Goal: Information Seeking & Learning: Learn about a topic

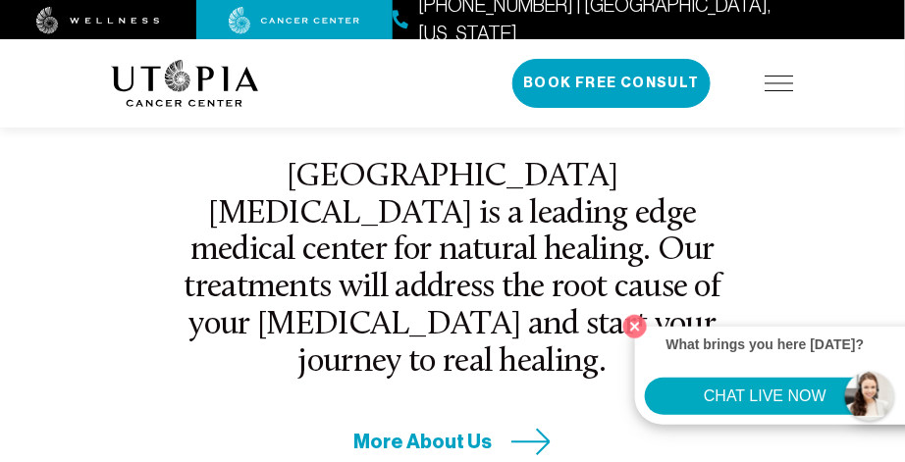
scroll to position [719, 0]
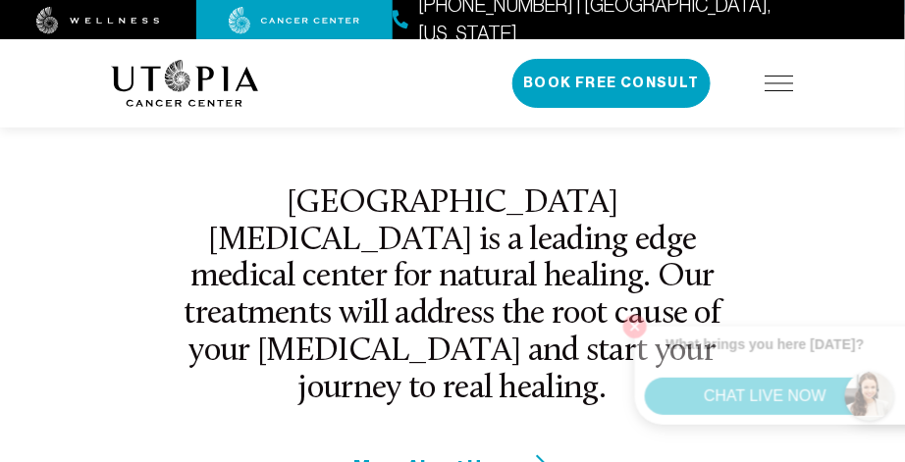
click at [784, 92] on div "[PHONE_NUMBER] | [GEOGRAPHIC_DATA], [US_STATE] Book Free Consult" at bounding box center [653, 83] width 282 height 49
click at [782, 86] on img at bounding box center [779, 84] width 29 height 16
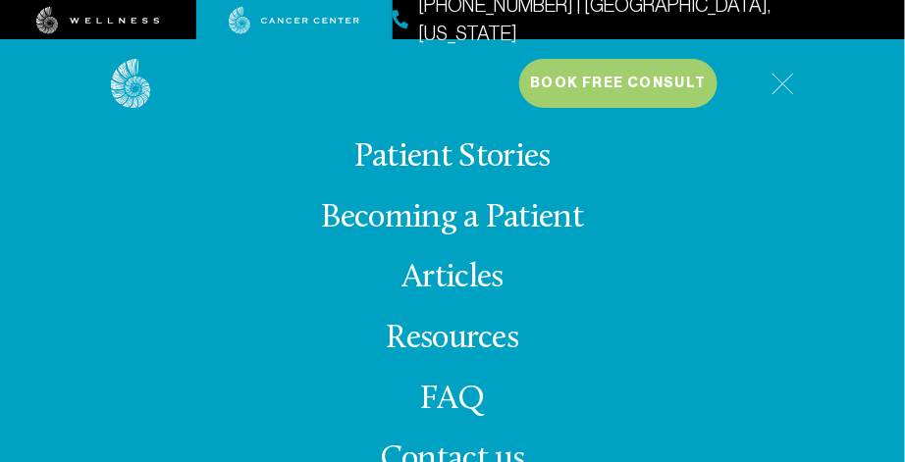
scroll to position [1088, 0]
click at [436, 449] on span "Contact us" at bounding box center [452, 460] width 145 height 34
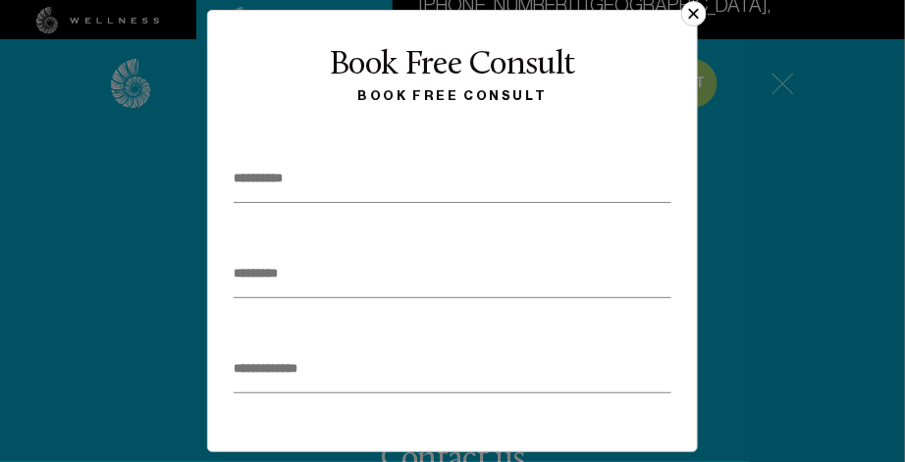
click at [693, 11] on button "×" at bounding box center [694, 14] width 26 height 26
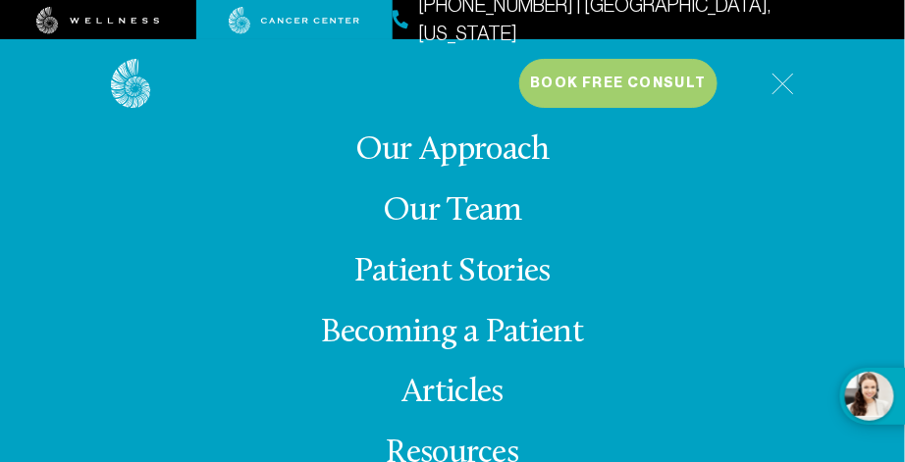
scroll to position [1133, 0]
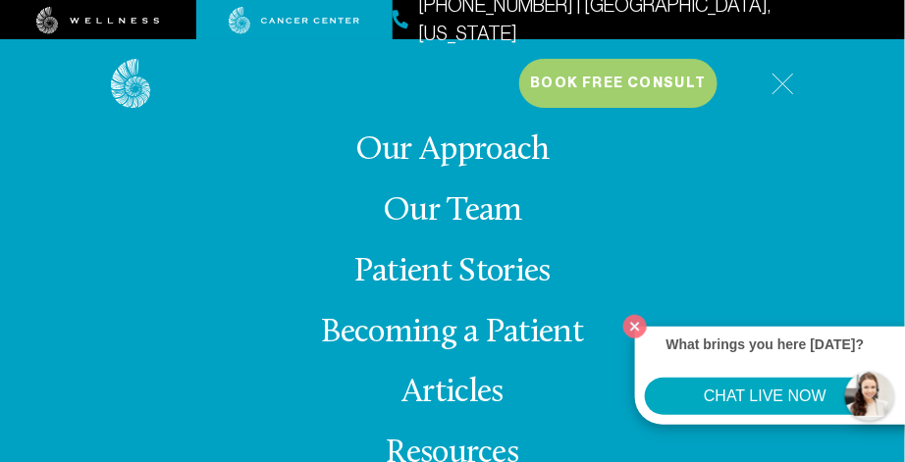
click at [856, 389] on button "What brings you here [DATE]? CHAT LIVE NOW" at bounding box center [882, 396] width 84 height 57
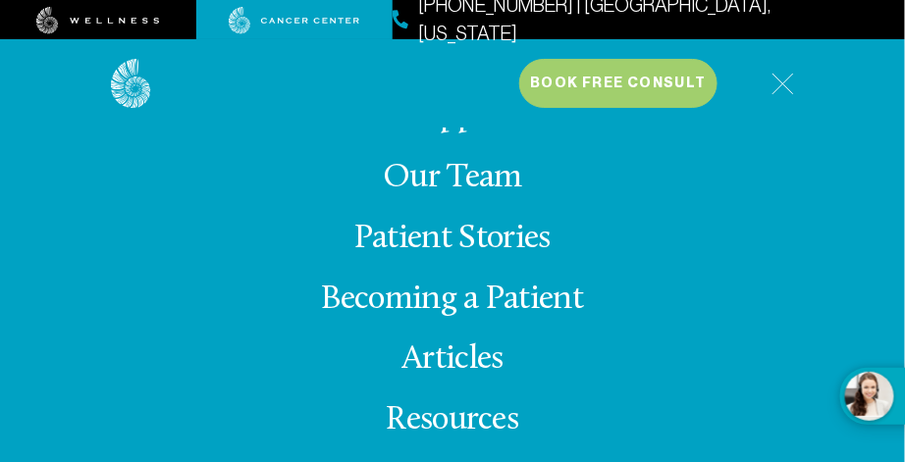
scroll to position [0, 0]
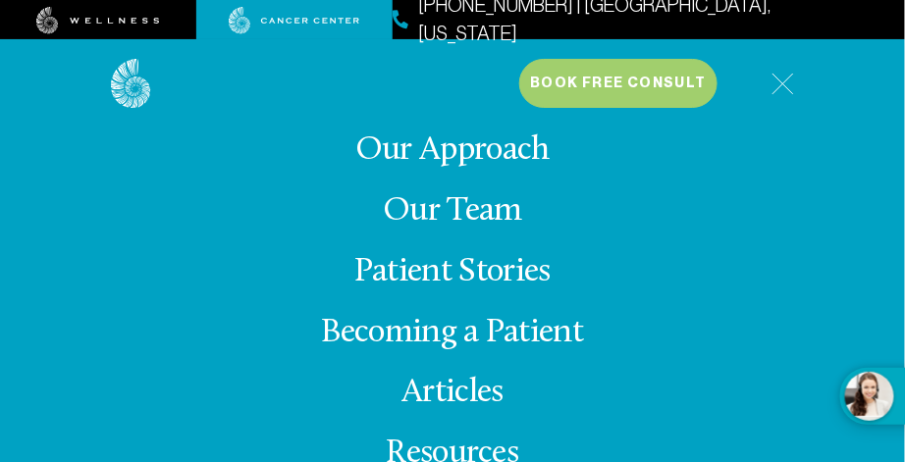
click at [508, 146] on link "Our Approach" at bounding box center [452, 150] width 194 height 34
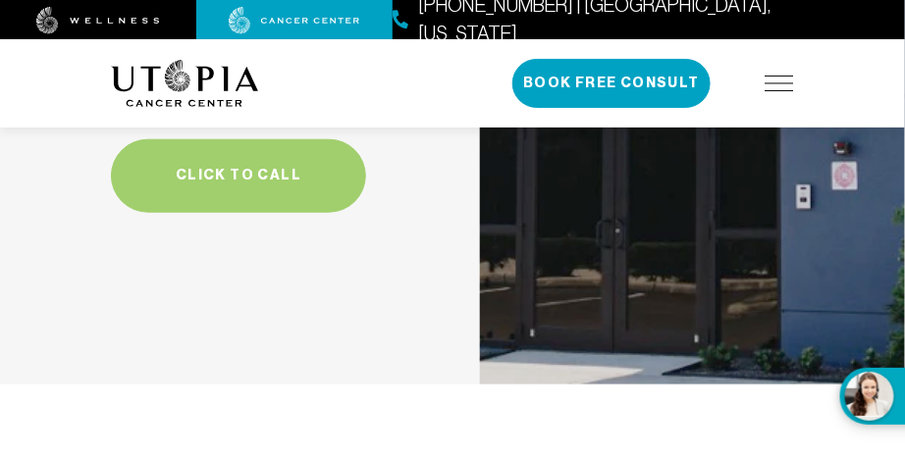
scroll to position [6774, 0]
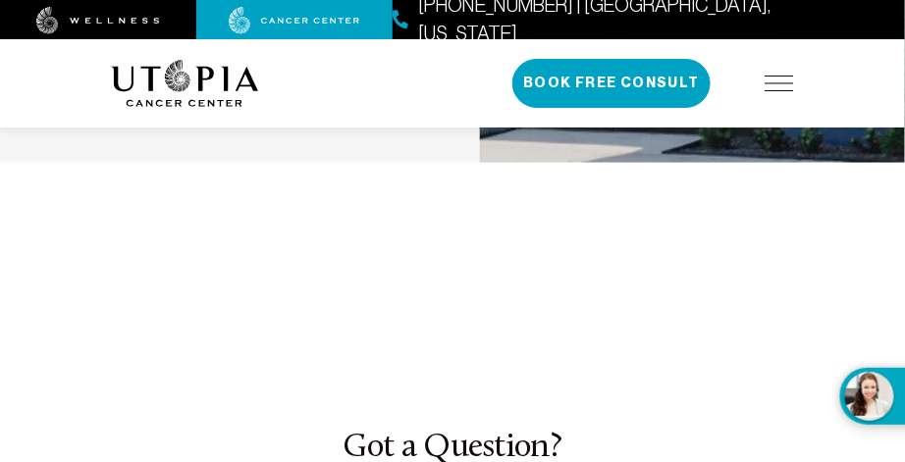
scroll to position [7000, 0]
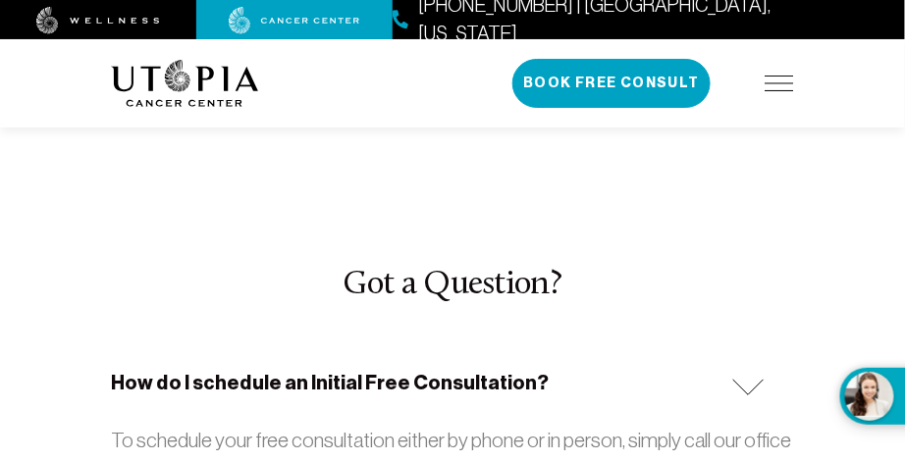
scroll to position [7161, 0]
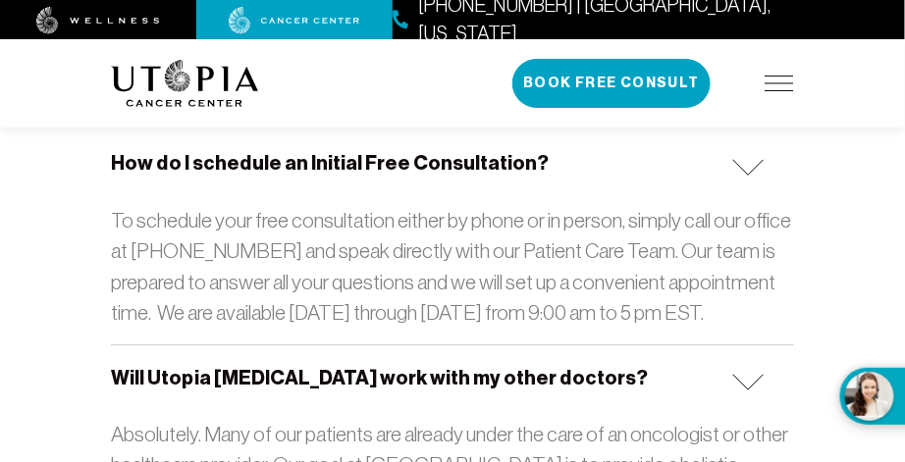
scroll to position [7384, 0]
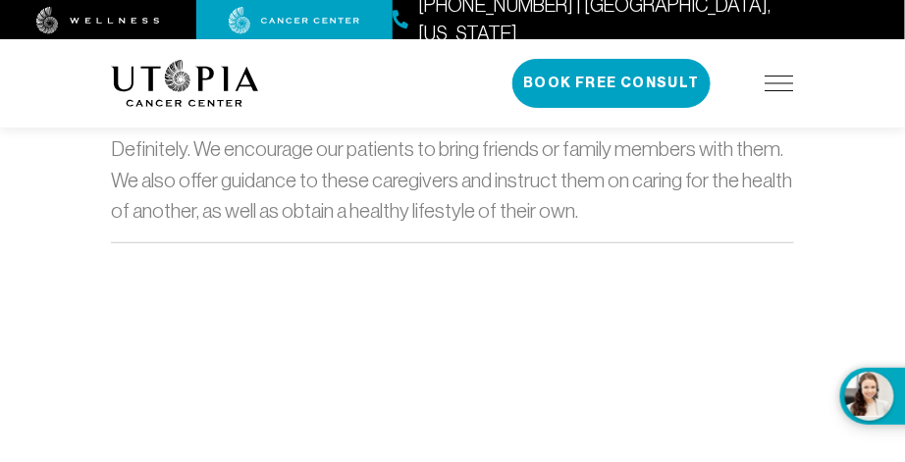
scroll to position [8155, 0]
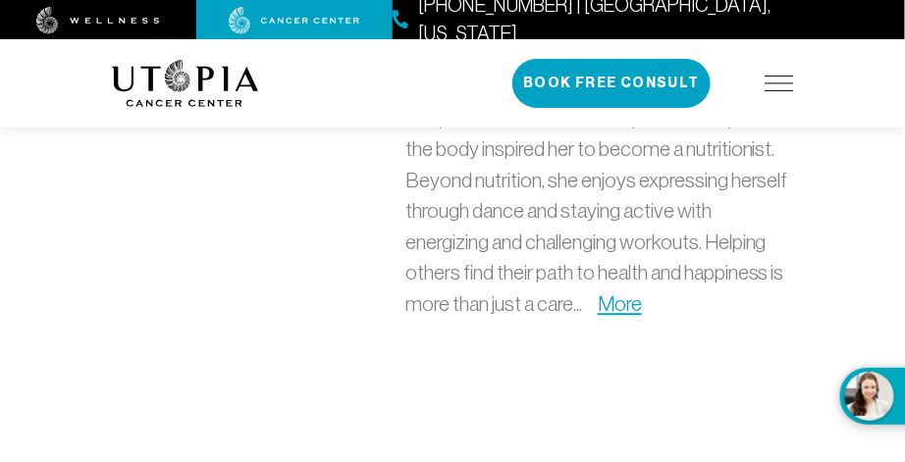
scroll to position [7373, 0]
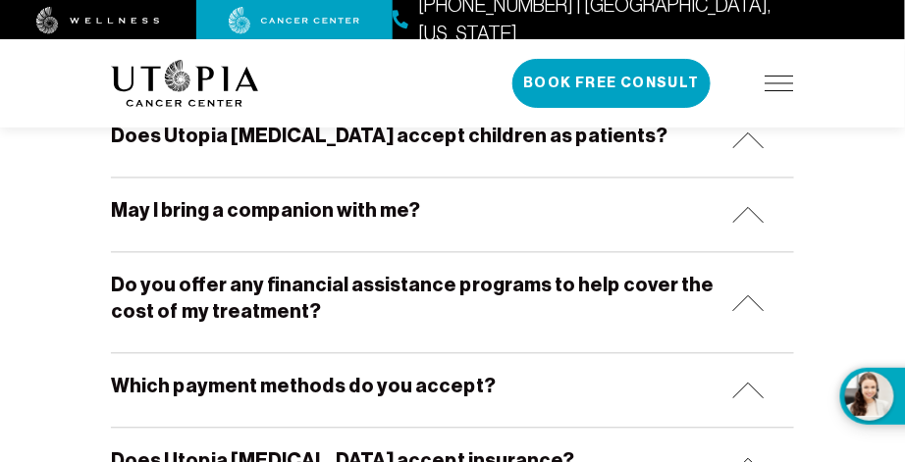
scroll to position [742, 0]
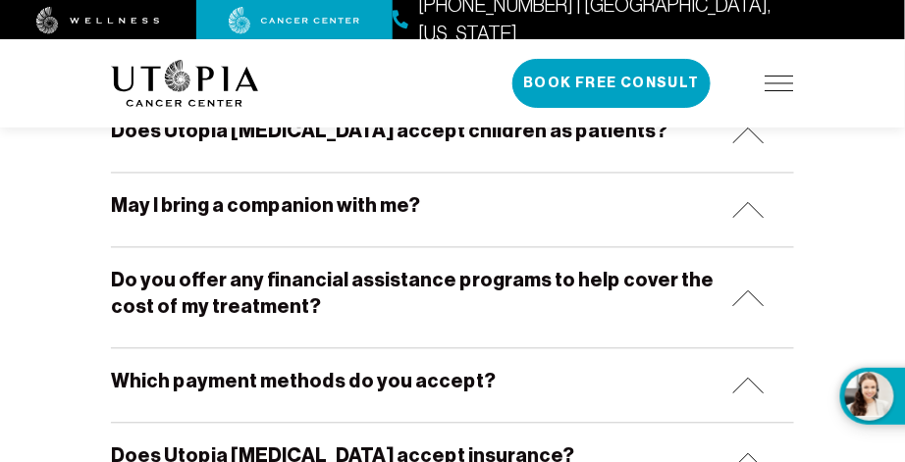
click at [614, 281] on h5 "Do you offer any financial assistance programs to help cover the cost of my tre…" at bounding box center [413, 294] width 605 height 53
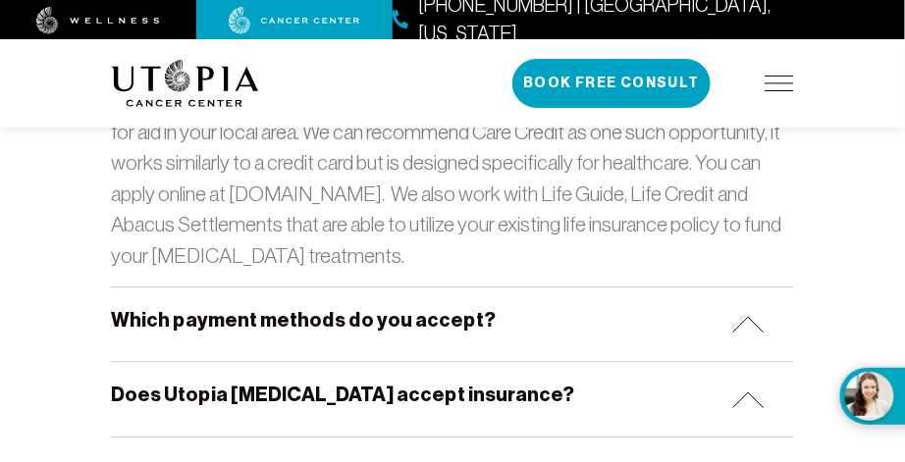
scroll to position [1074, 0]
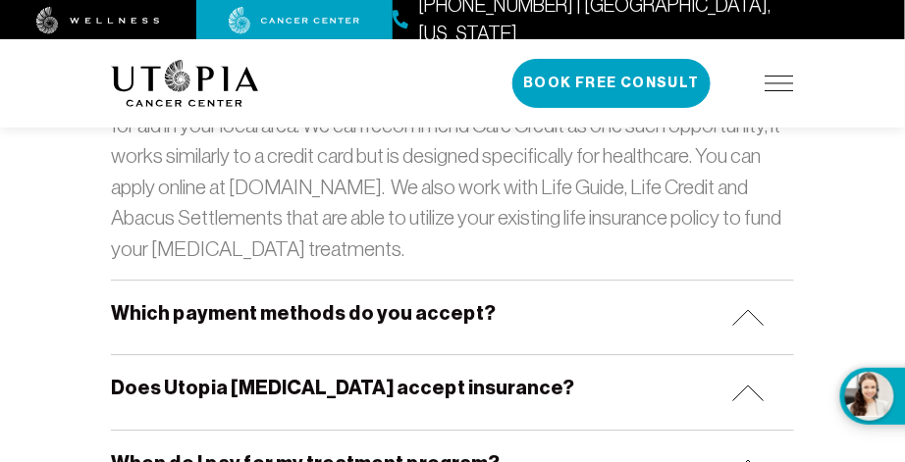
click at [699, 309] on div "Which payment methods do you accept?" at bounding box center [452, 318] width 683 height 74
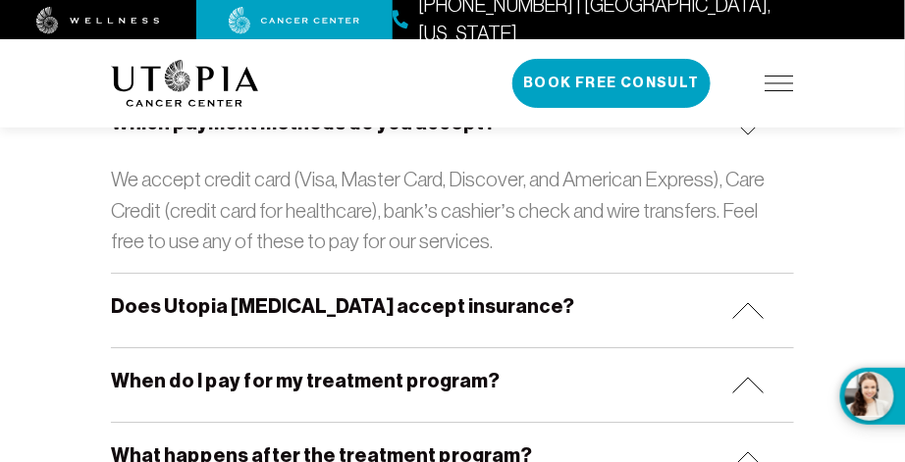
scroll to position [1266, 0]
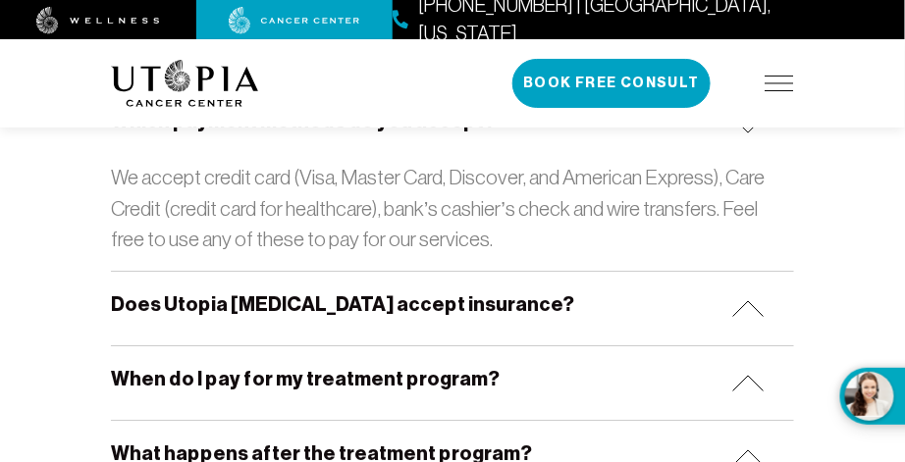
click at [742, 311] on img at bounding box center [748, 308] width 32 height 17
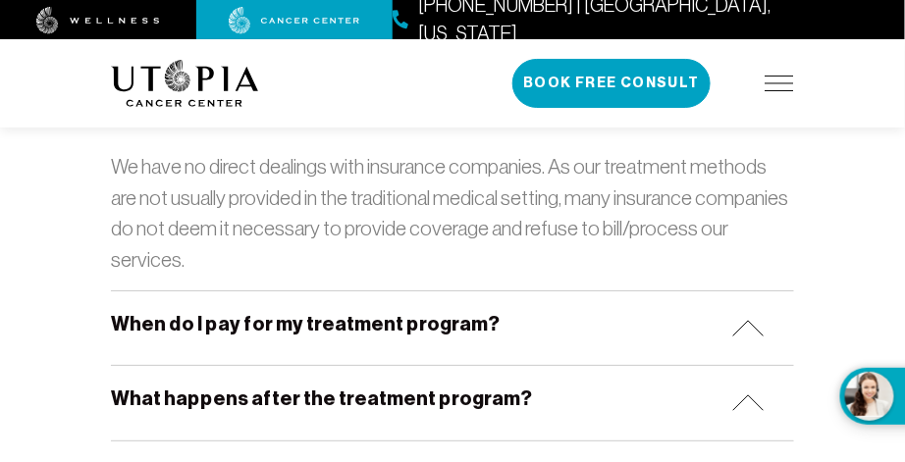
scroll to position [1461, 0]
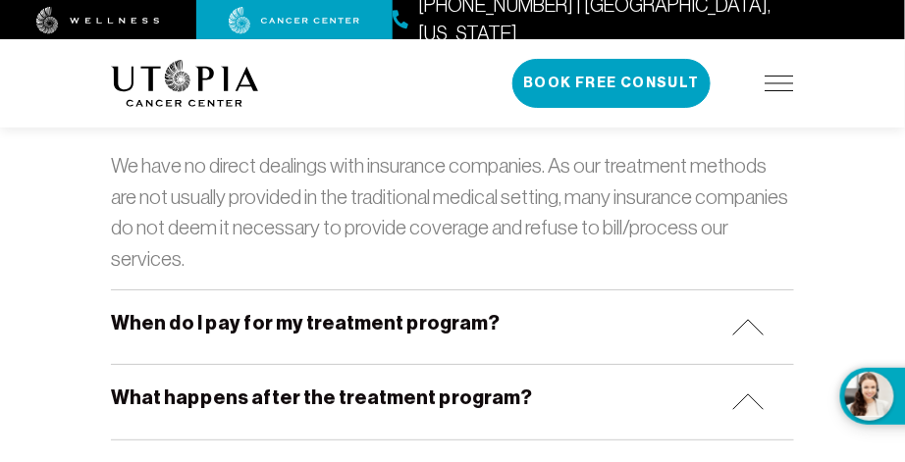
click at [748, 319] on img at bounding box center [748, 327] width 32 height 17
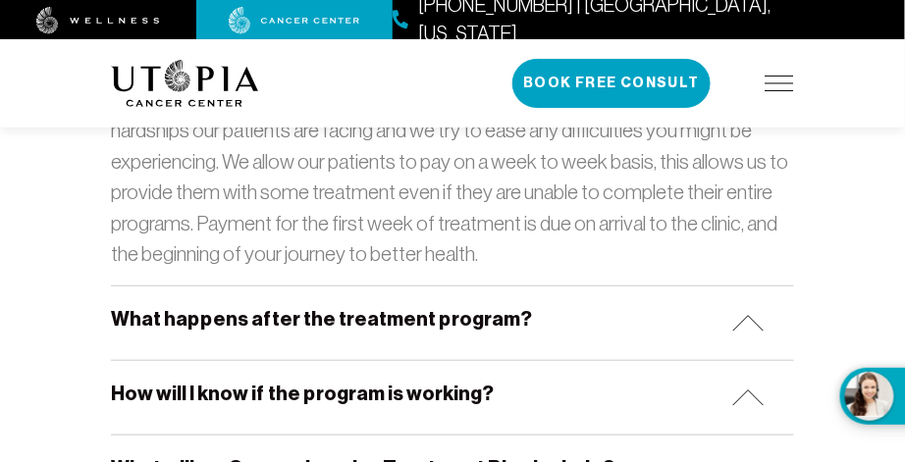
scroll to position [1777, 0]
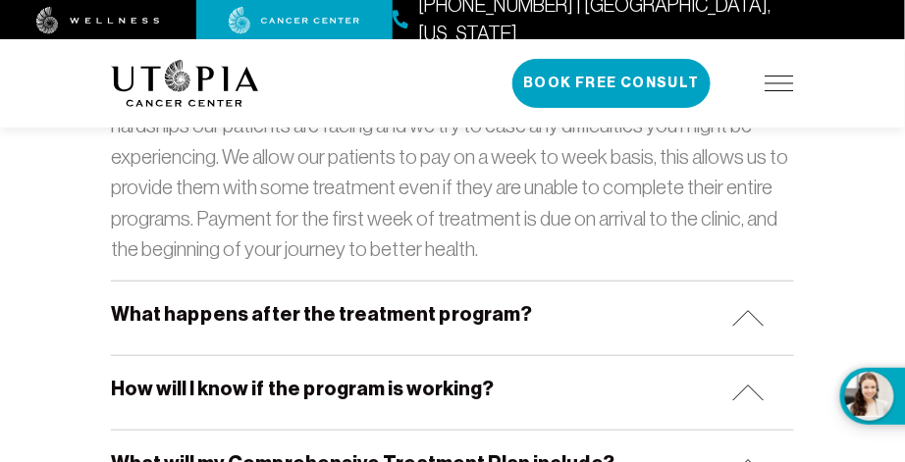
click at [752, 310] on img at bounding box center [748, 318] width 32 height 17
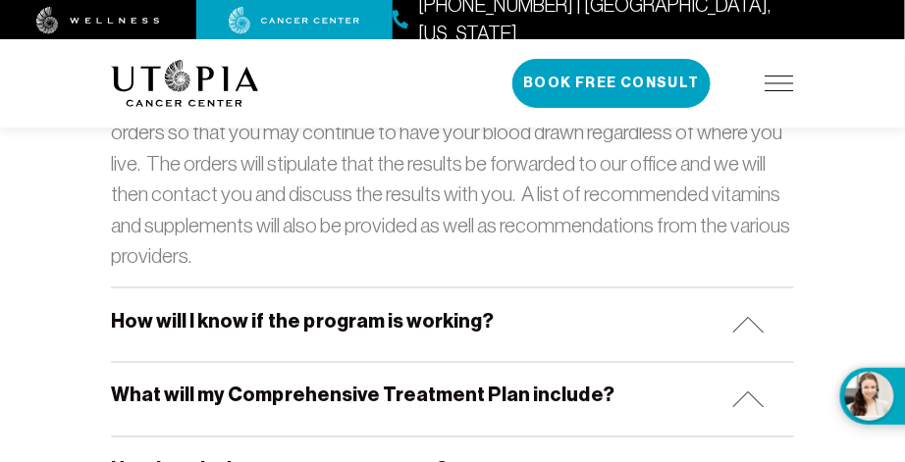
scroll to position [2081, 0]
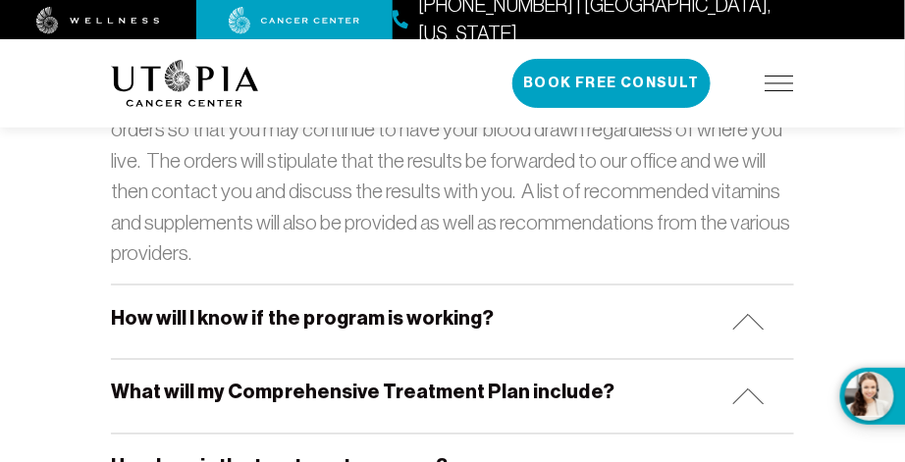
click at [750, 314] on img at bounding box center [748, 322] width 32 height 17
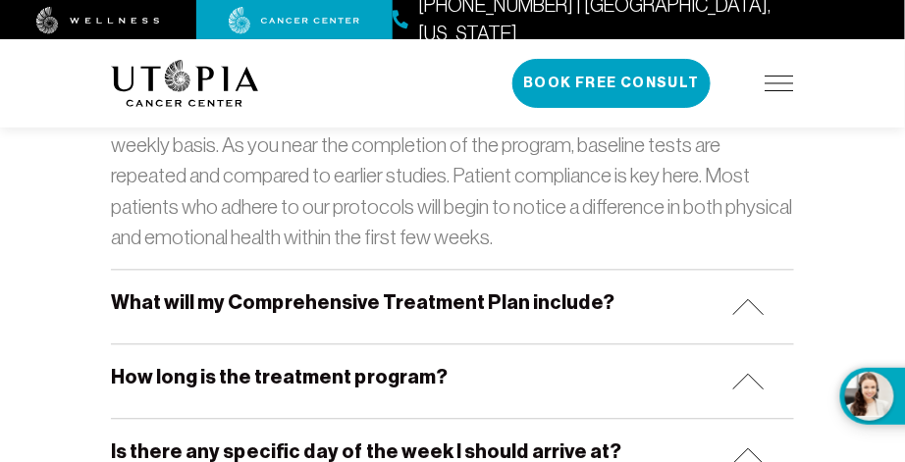
scroll to position [2372, 0]
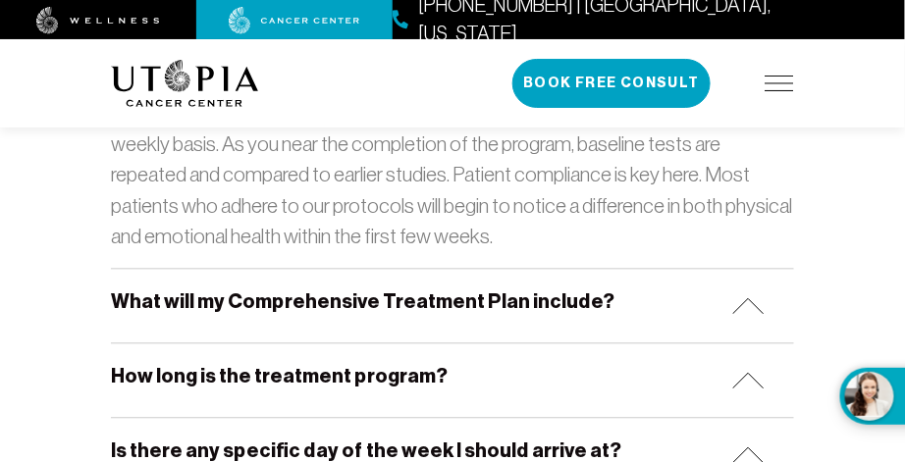
click at [740, 298] on img at bounding box center [748, 306] width 32 height 17
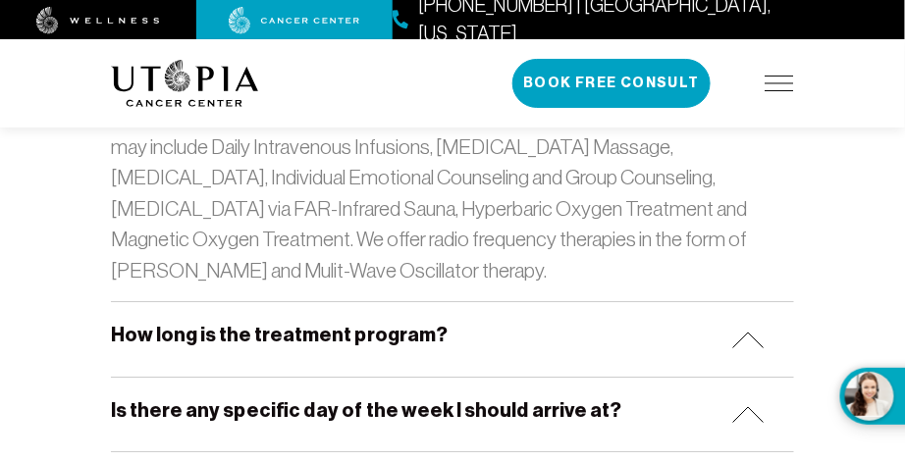
scroll to position [2832, 0]
click at [759, 301] on div "How long is the treatment program?" at bounding box center [452, 338] width 683 height 74
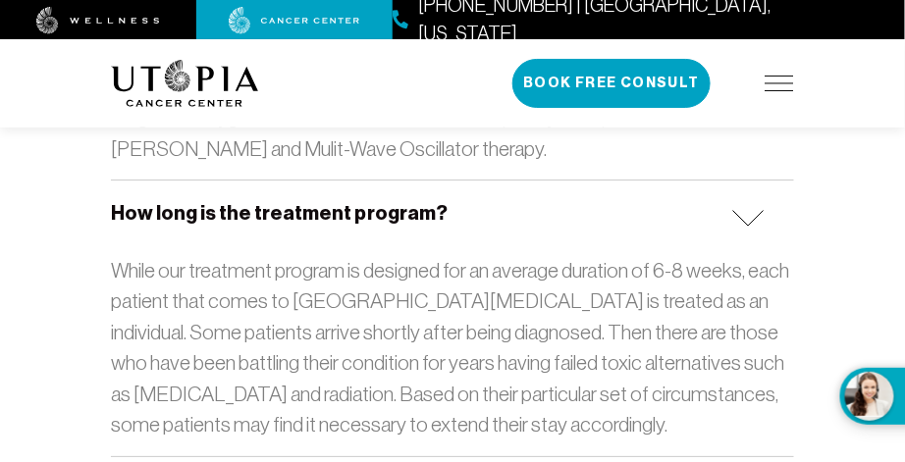
scroll to position [3074, 0]
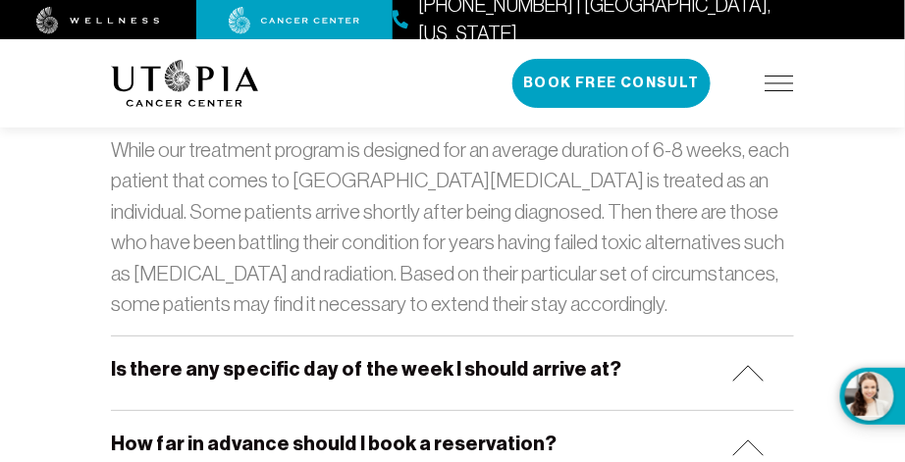
click at [733, 365] on img at bounding box center [748, 373] width 32 height 17
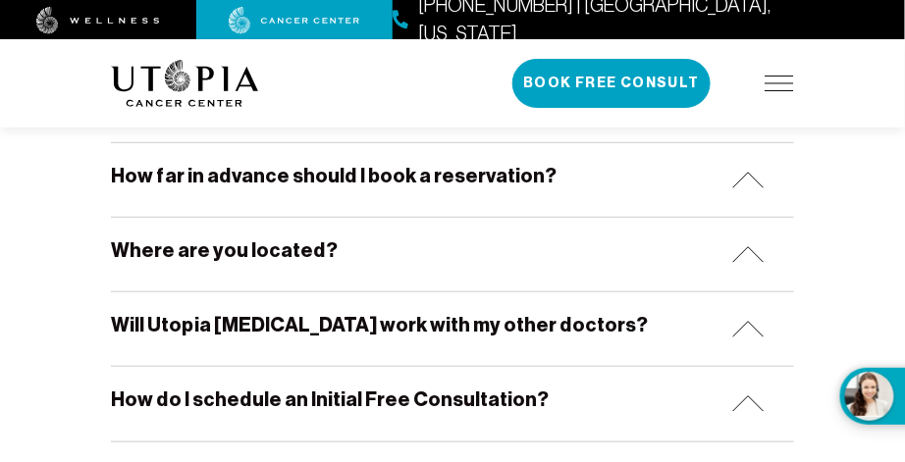
scroll to position [3428, 0]
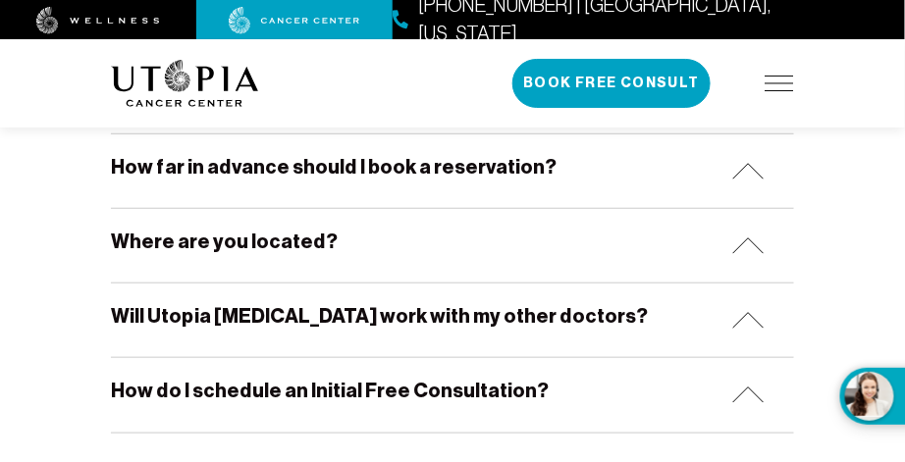
click at [745, 312] on img at bounding box center [748, 320] width 32 height 17
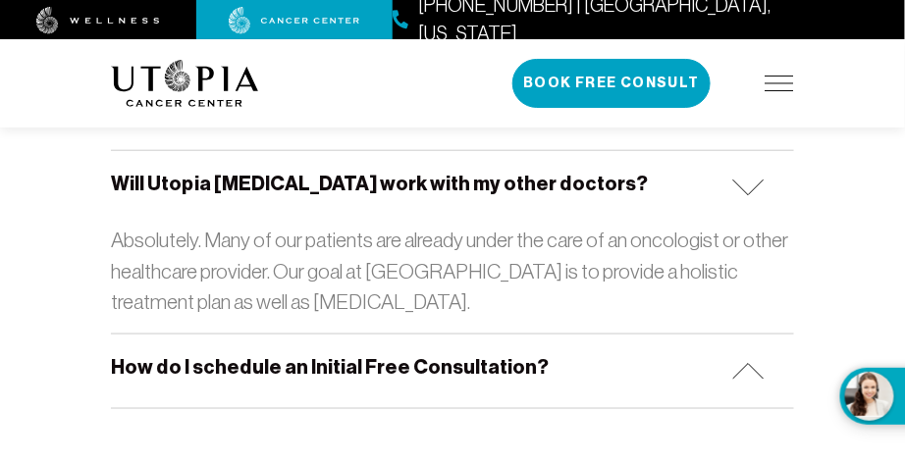
scroll to position [3562, 0]
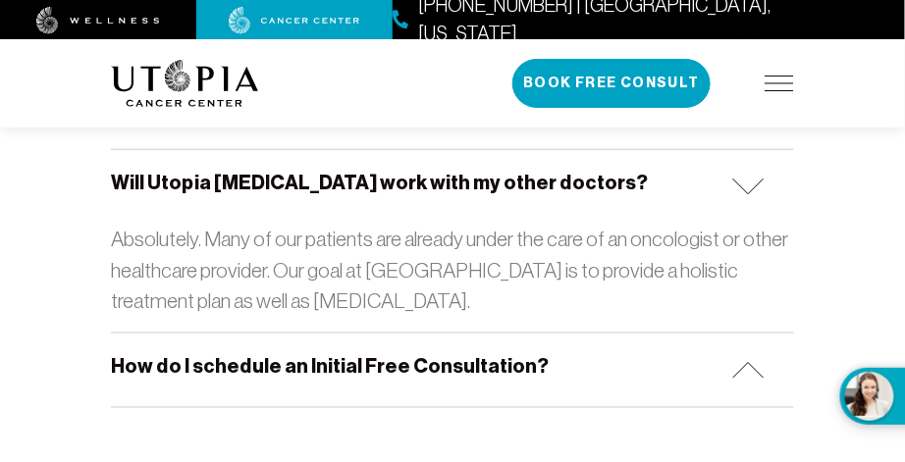
click at [751, 362] on img at bounding box center [748, 370] width 32 height 17
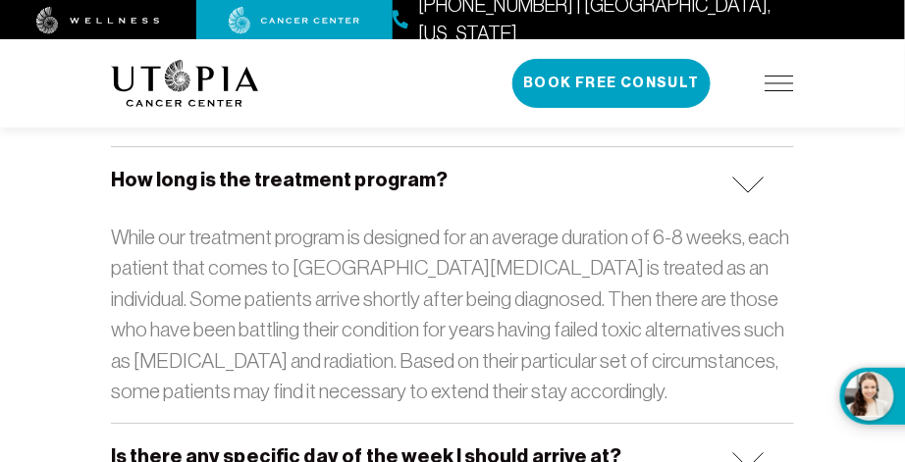
scroll to position [2940, 0]
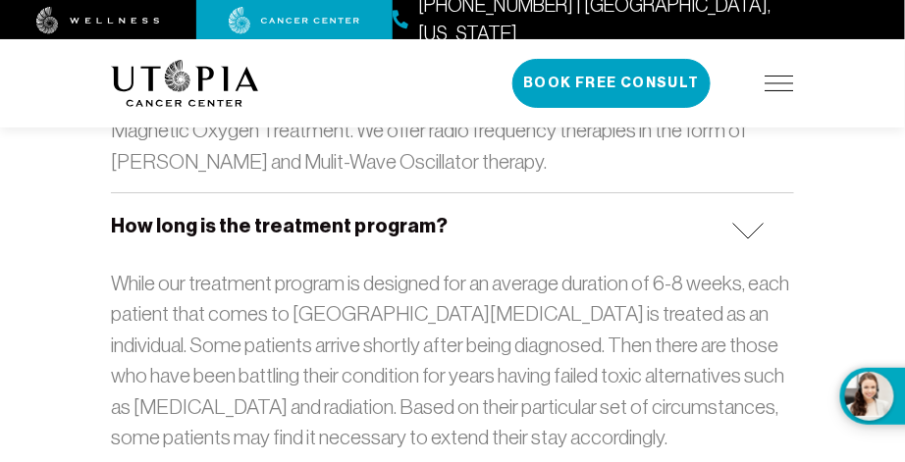
click at [781, 84] on img at bounding box center [779, 84] width 29 height 16
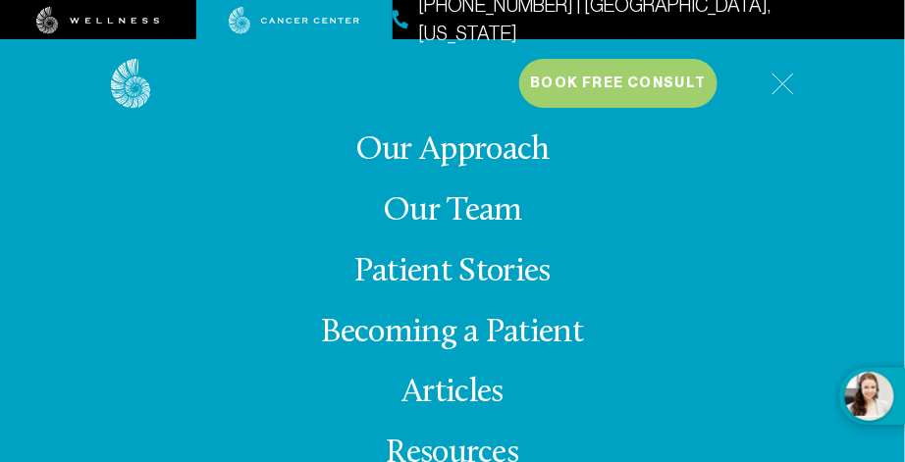
click at [517, 159] on link "Our Approach" at bounding box center [452, 150] width 194 height 34
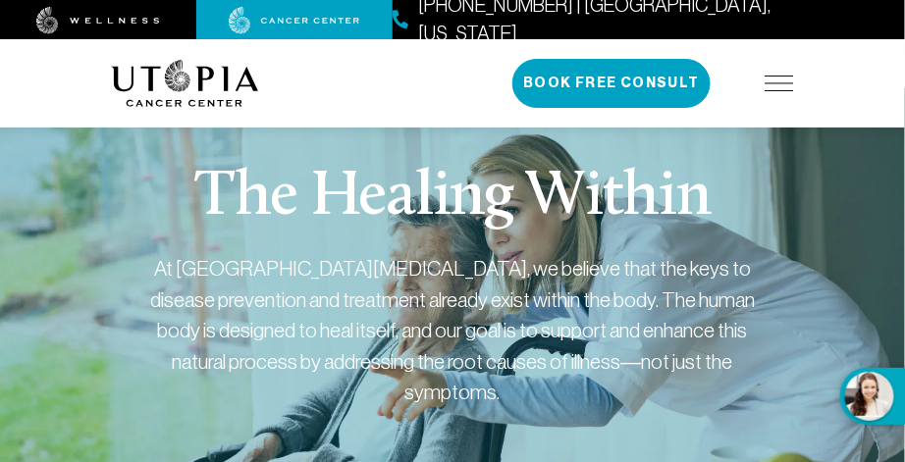
scroll to position [2771, 0]
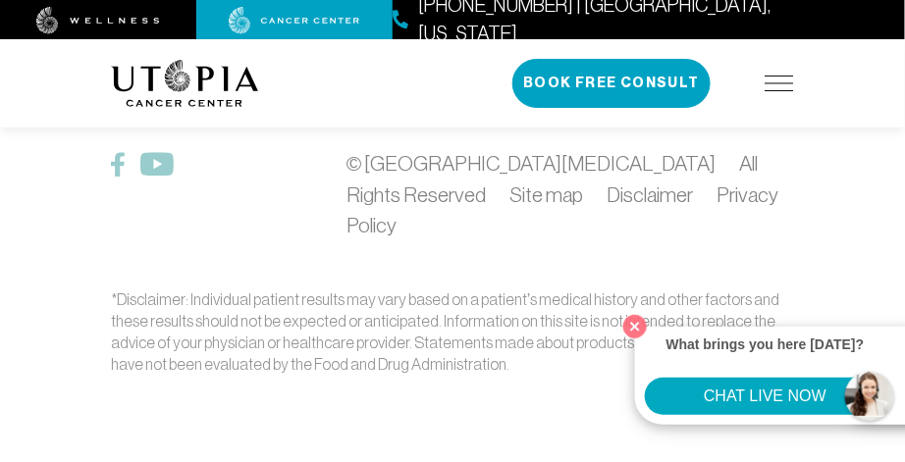
click at [863, 387] on button "What brings you here [DATE]? CHAT LIVE NOW" at bounding box center [882, 396] width 84 height 57
drag, startPoint x: 783, startPoint y: 422, endPoint x: 785, endPoint y: 402, distance: 19.7
click at [785, 402] on div "What brings you here [DATE]? CHAT LIVE NOW" at bounding box center [780, 376] width 290 height 98
click at [785, 402] on button "CHAT LIVE NOW" at bounding box center [765, 396] width 240 height 37
click at [865, 381] on button "What brings you here [DATE]? CHAT LIVE NOW" at bounding box center [882, 396] width 84 height 57
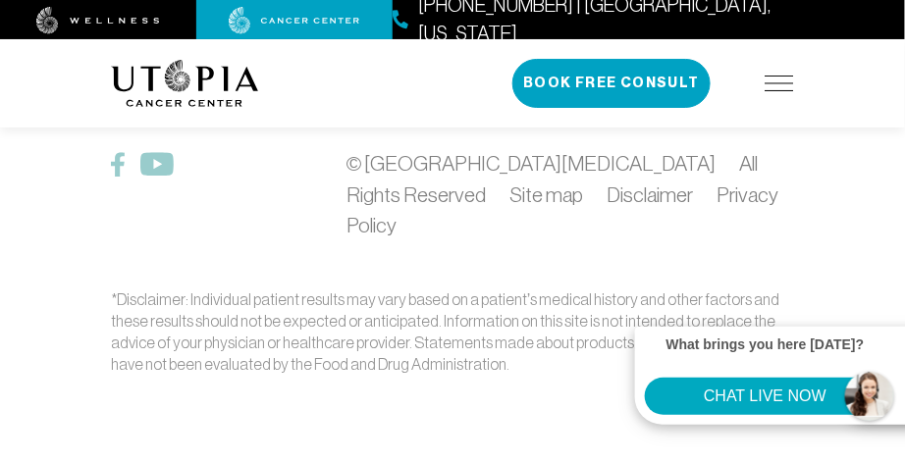
click at [797, 396] on button "CHAT LIVE NOW" at bounding box center [765, 396] width 240 height 37
click at [871, 392] on button "What brings you here [DATE]? CHAT LIVE NOW" at bounding box center [882, 396] width 84 height 57
click at [781, 413] on button "CHAT LIVE NOW" at bounding box center [765, 396] width 240 height 37
click at [874, 397] on button "What brings you here [DATE]? CHAT LIVE NOW" at bounding box center [882, 396] width 84 height 57
click at [806, 396] on button "CHAT LIVE NOW" at bounding box center [765, 396] width 240 height 37
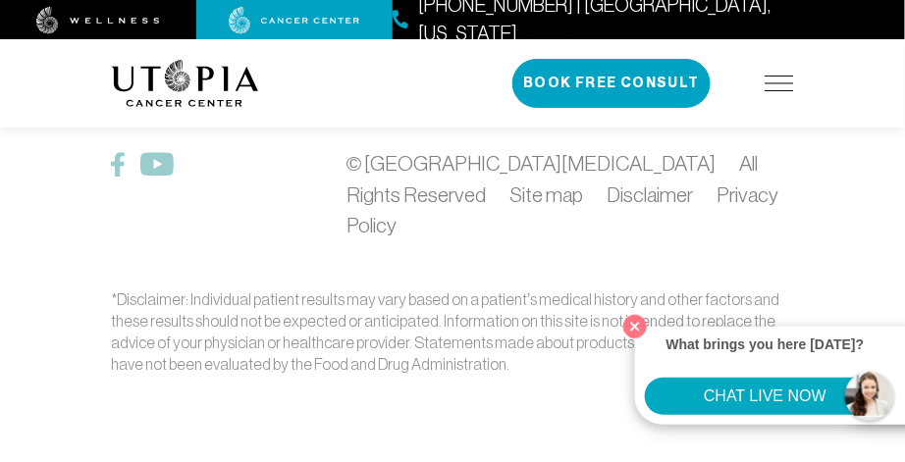
click at [862, 395] on button "What brings you here [DATE]? CHAT LIVE NOW" at bounding box center [882, 396] width 84 height 57
click at [782, 408] on button "CHAT LIVE NOW" at bounding box center [765, 396] width 240 height 37
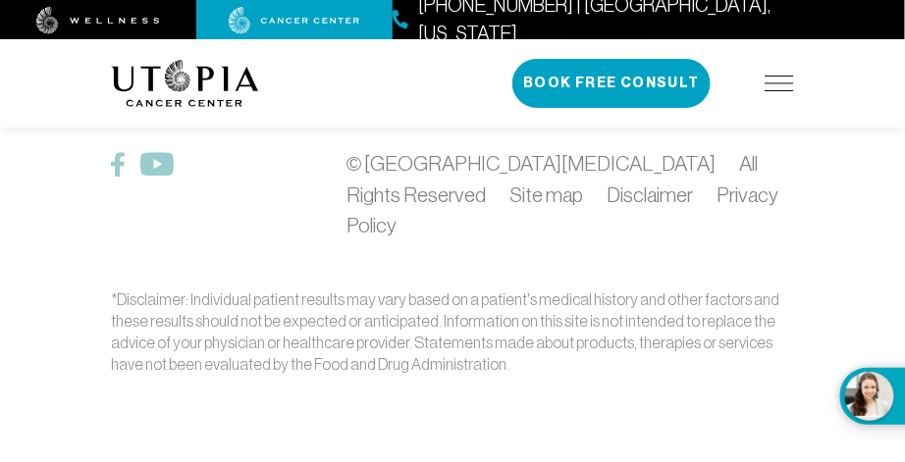
click at [880, 84] on div "About Us Treatments Patient Stories (727) 249-0164 | Tampa, Florida Book Free C…" at bounding box center [452, 83] width 905 height 88
